Goal: Navigation & Orientation: Find specific page/section

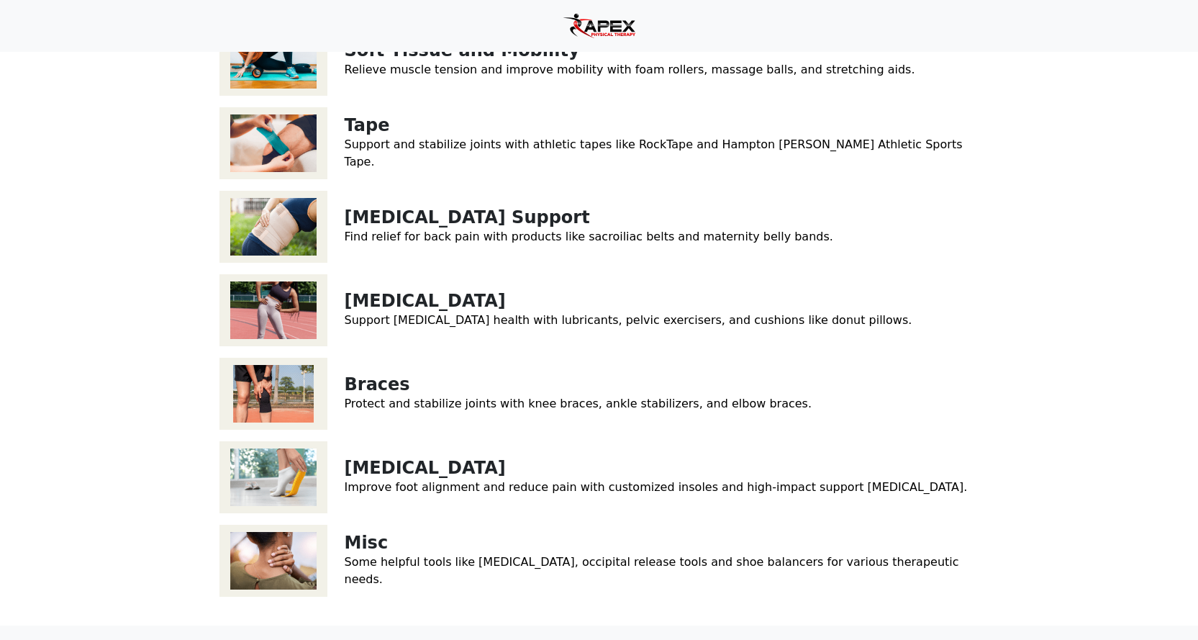
scroll to position [510, 0]
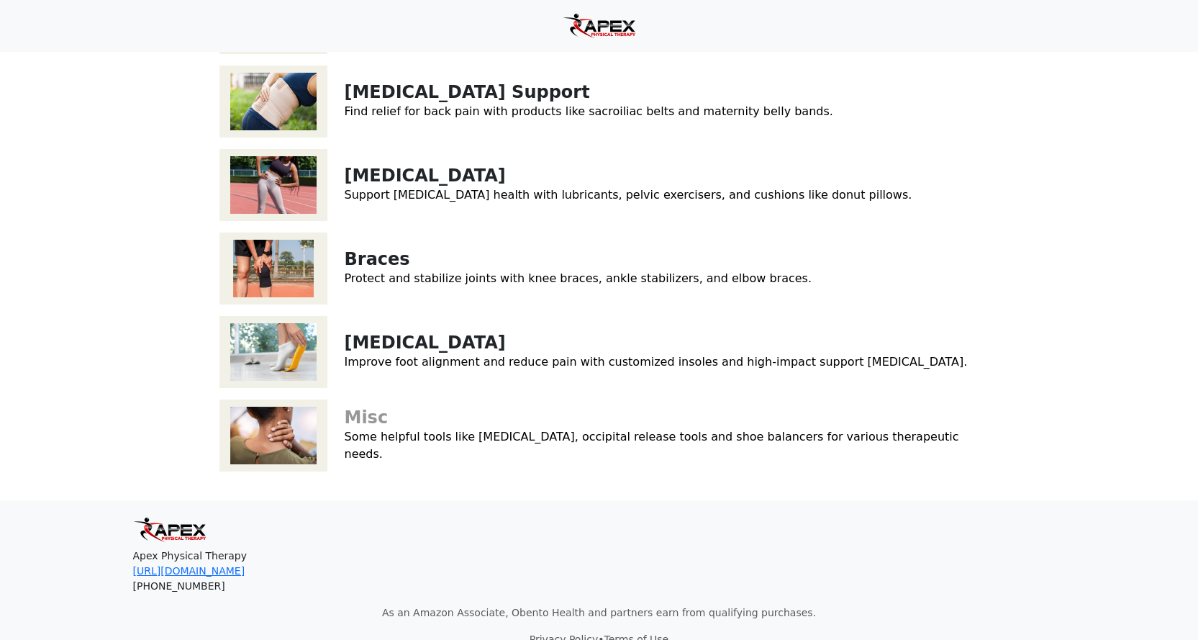
click at [360, 407] on link "Misc" at bounding box center [367, 417] width 44 height 20
click at [399, 332] on link "[MEDICAL_DATA]" at bounding box center [425, 342] width 161 height 20
click at [433, 104] on link "Find relief for back pain with products like sacroiliac belts and maternity bel…" at bounding box center [589, 111] width 488 height 14
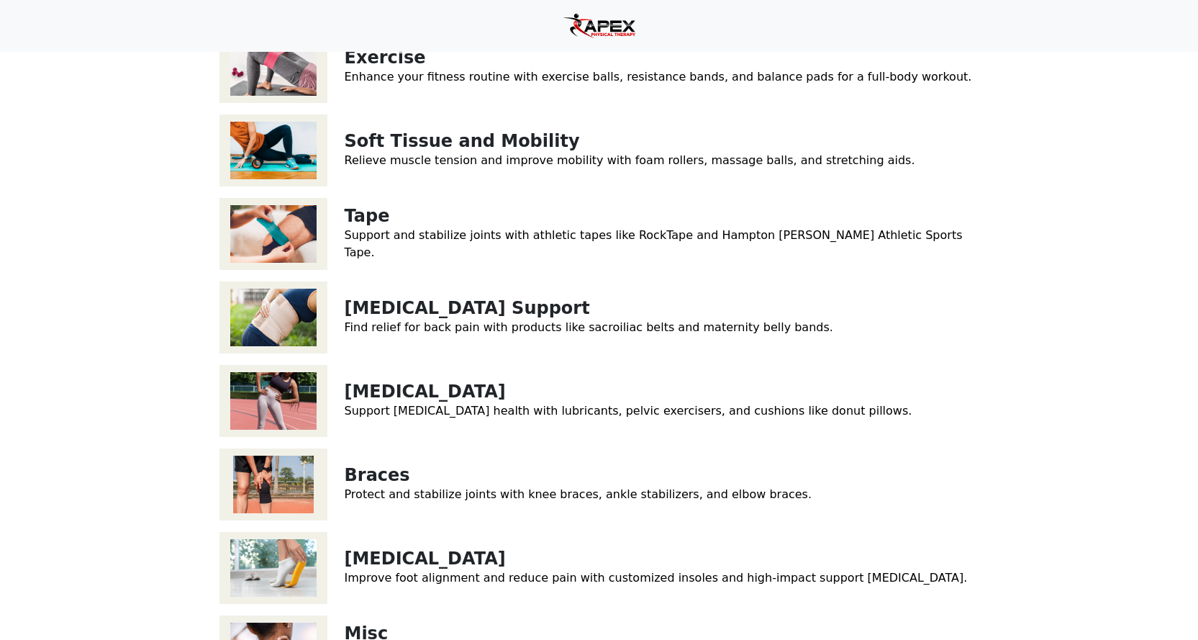
scroll to position [150, 0]
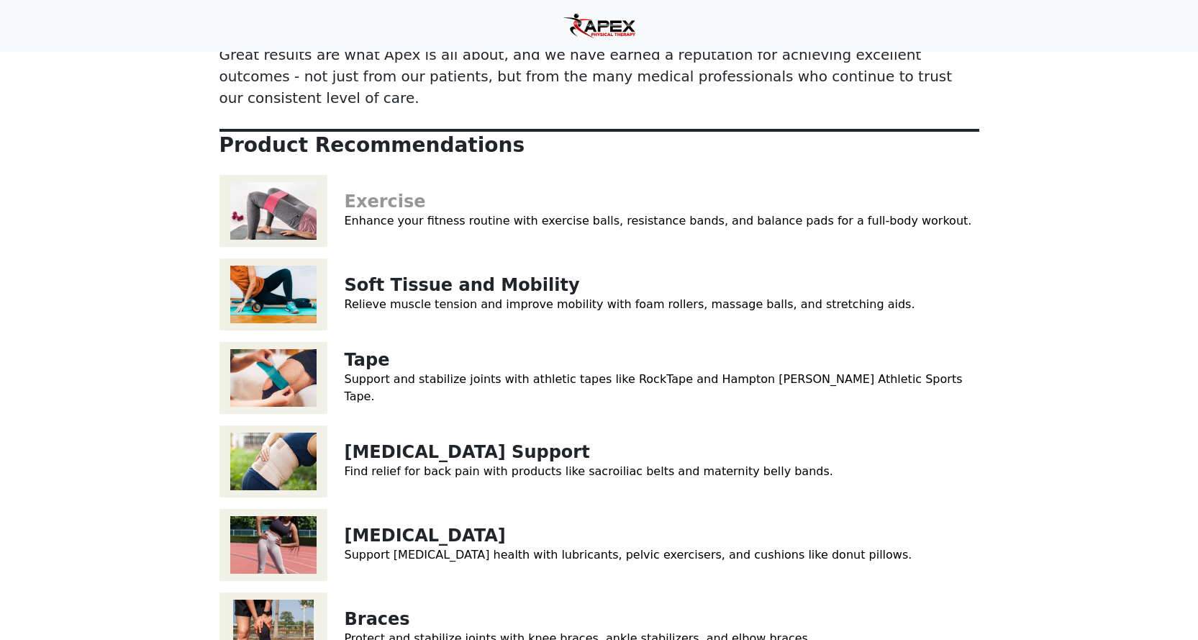
click at [380, 191] on link "Exercise" at bounding box center [385, 201] width 81 height 20
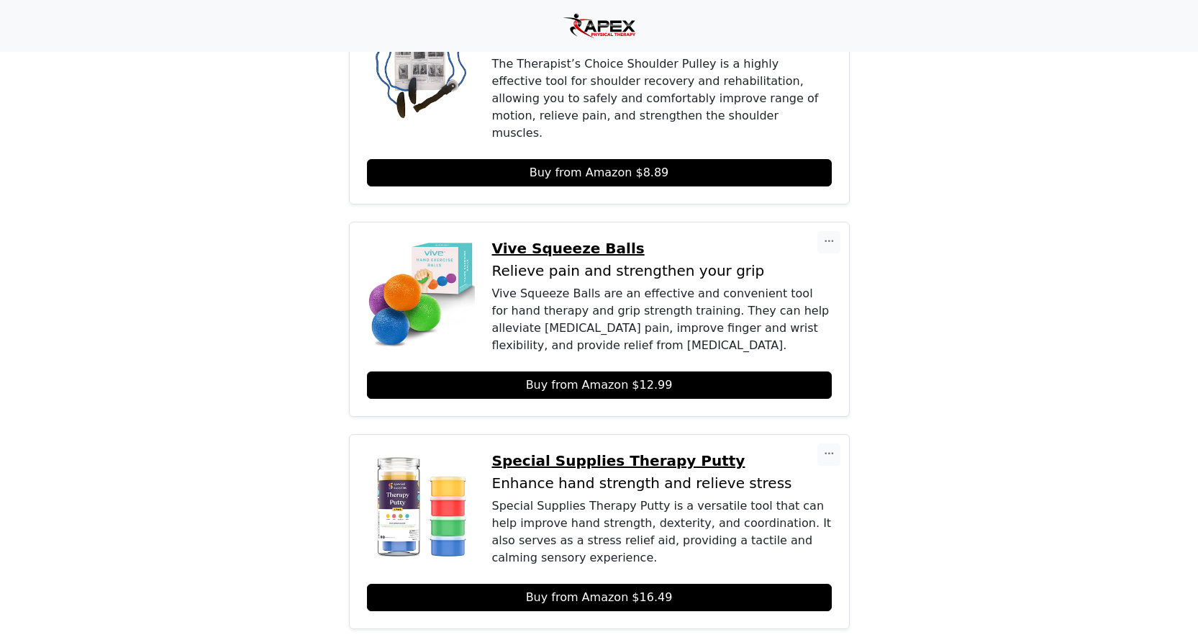
scroll to position [1870, 0]
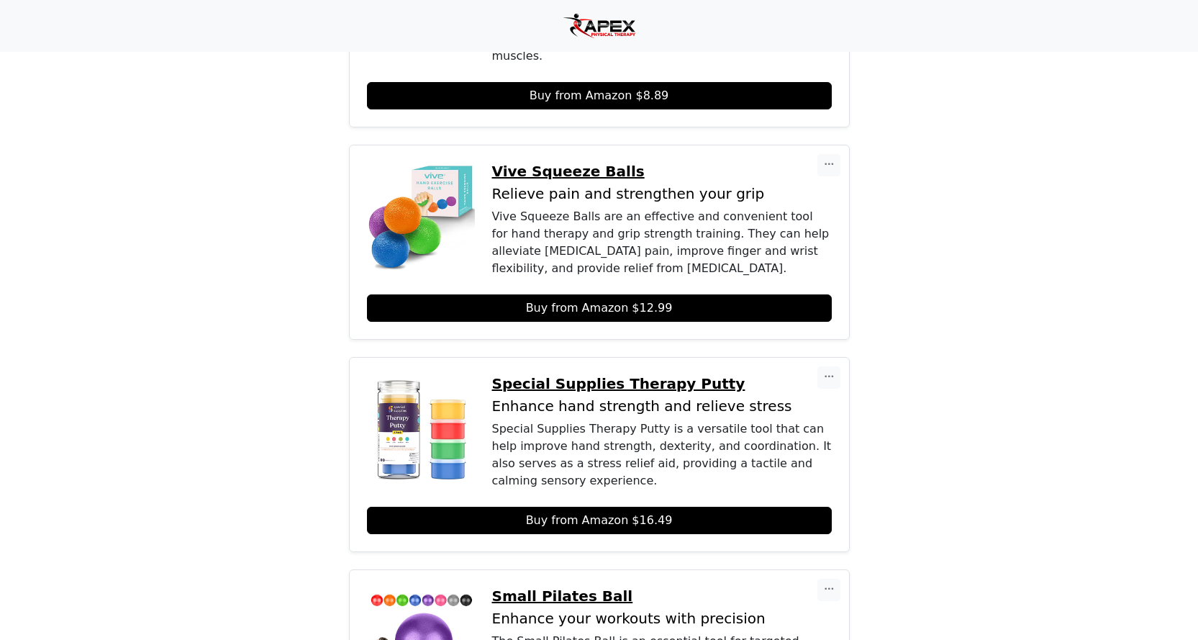
click at [582, 375] on p "Special Supplies Therapy Putty" at bounding box center [662, 383] width 340 height 17
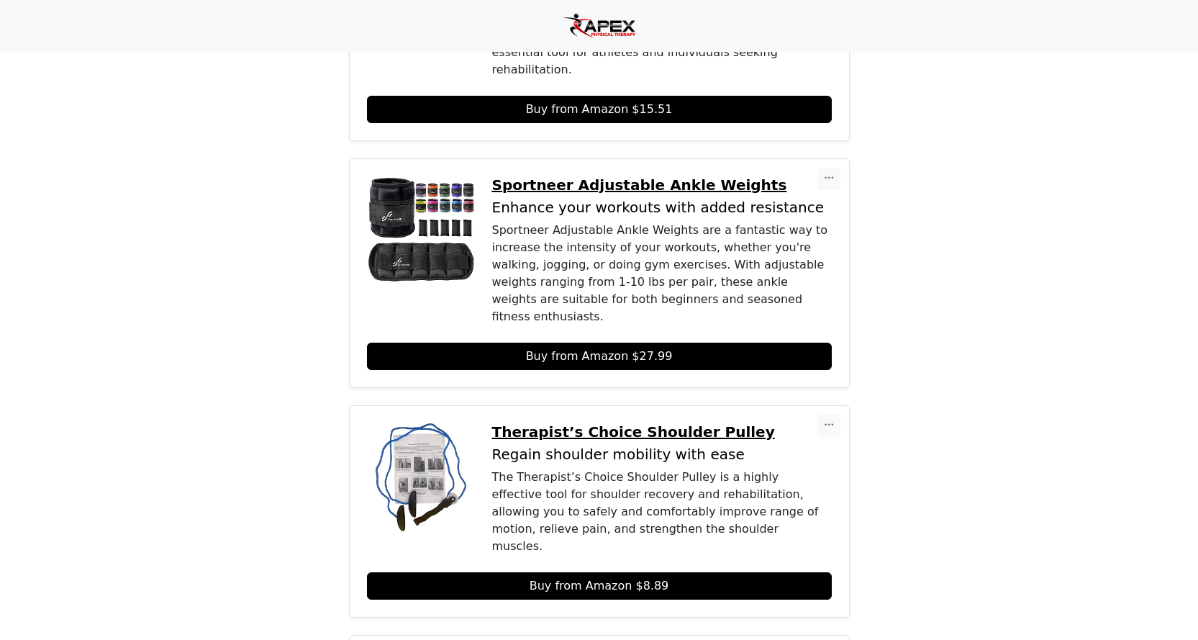
scroll to position [1511, 0]
